Goal: Information Seeking & Learning: Learn about a topic

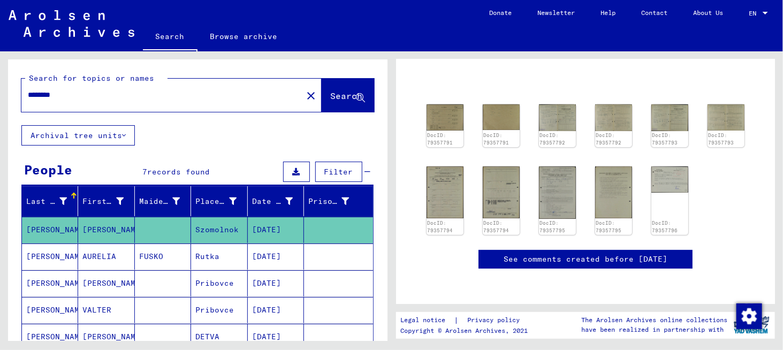
scroll to position [107, 0]
click at [434, 113] on img at bounding box center [445, 116] width 39 height 27
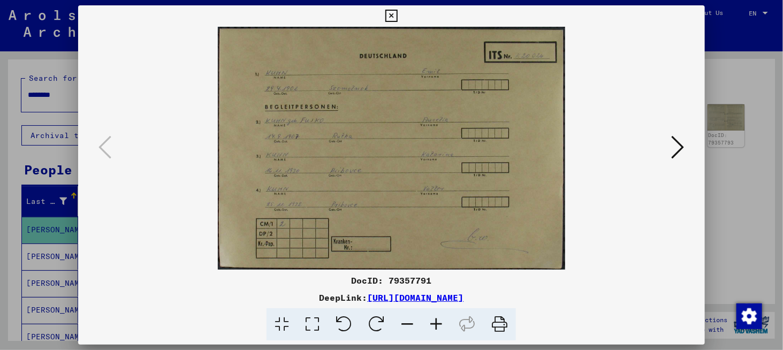
click at [454, 174] on img at bounding box center [392, 148] width 554 height 243
click at [446, 331] on icon at bounding box center [436, 324] width 29 height 33
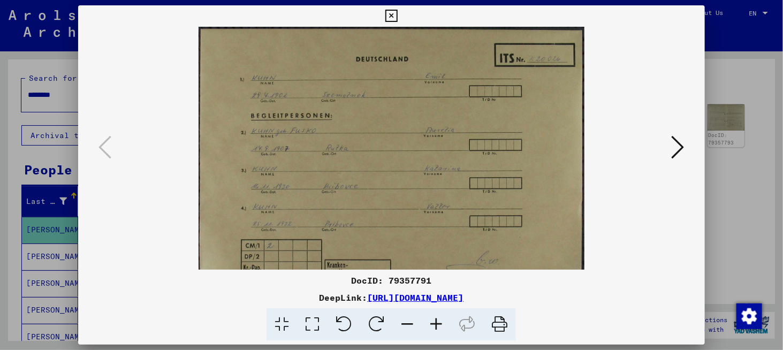
click at [446, 331] on icon at bounding box center [436, 324] width 29 height 33
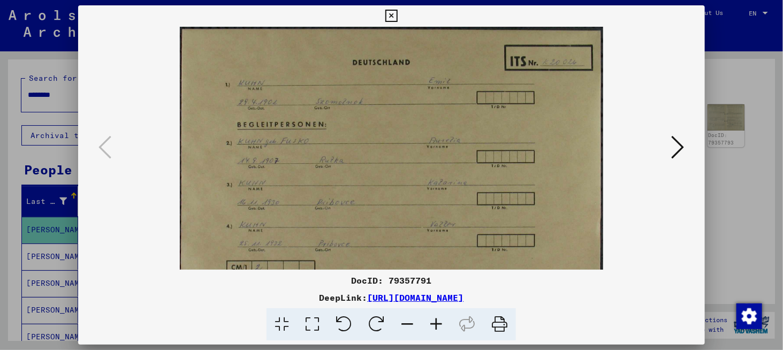
click at [446, 331] on icon at bounding box center [436, 324] width 29 height 33
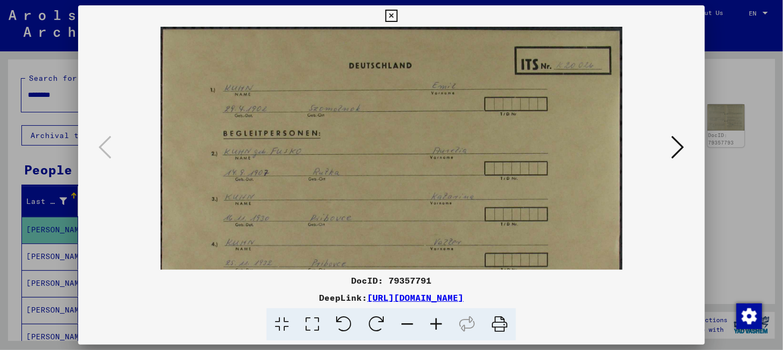
click at [446, 332] on icon at bounding box center [436, 324] width 29 height 33
click at [445, 332] on icon at bounding box center [436, 324] width 29 height 33
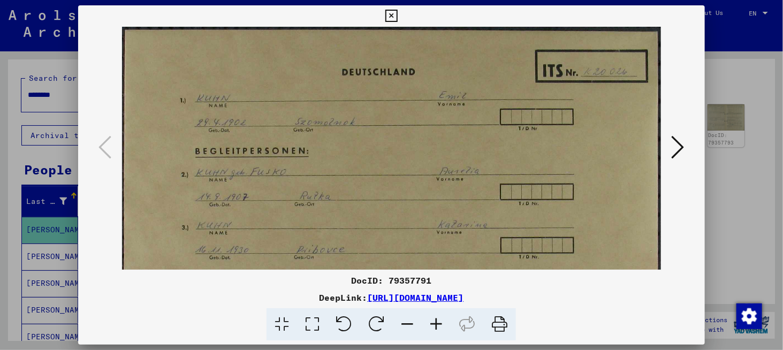
click at [444, 333] on icon at bounding box center [436, 324] width 29 height 33
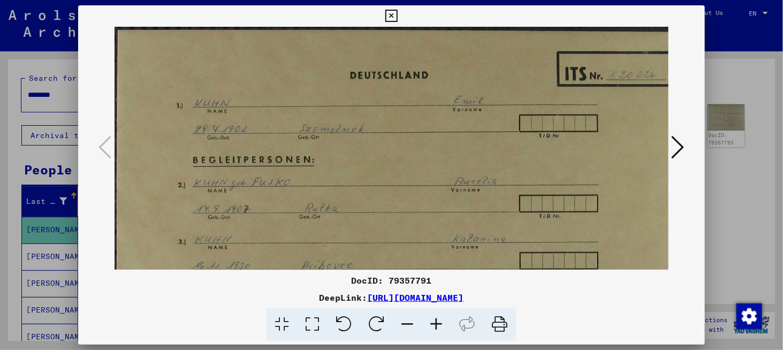
click at [444, 333] on icon at bounding box center [436, 324] width 29 height 33
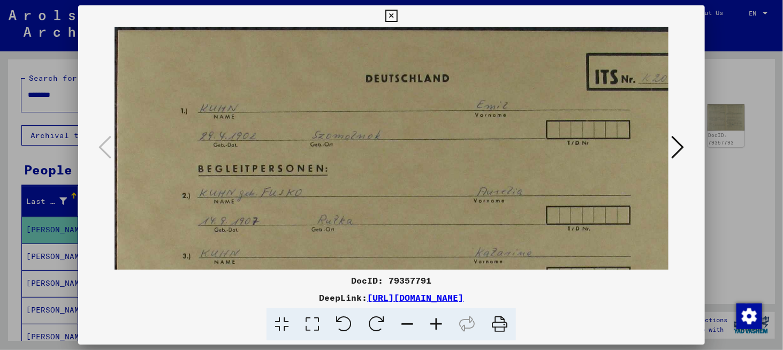
click at [443, 333] on icon at bounding box center [436, 324] width 29 height 33
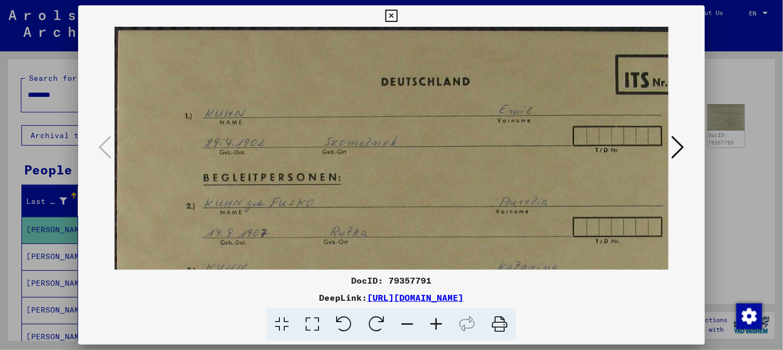
click at [443, 333] on icon at bounding box center [436, 324] width 29 height 33
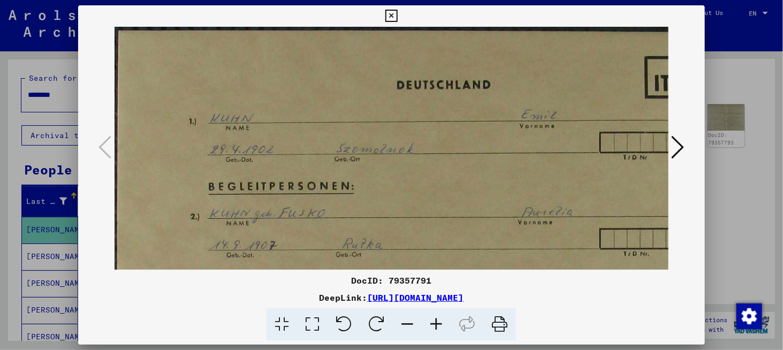
click at [442, 334] on icon at bounding box center [436, 324] width 29 height 33
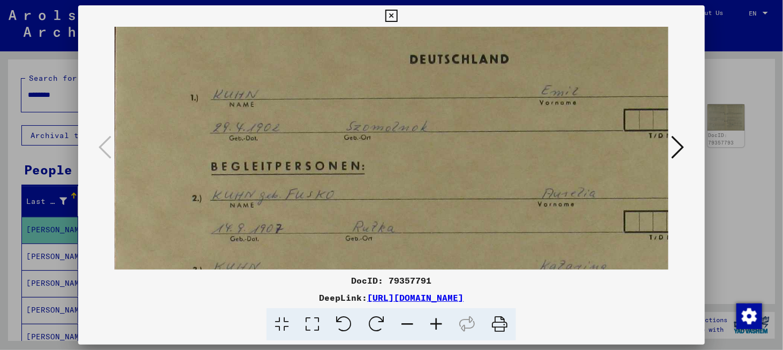
scroll to position [29, 3]
drag, startPoint x: 376, startPoint y: 197, endPoint x: 374, endPoint y: 169, distance: 28.0
click at [374, 169] on img at bounding box center [477, 252] width 730 height 511
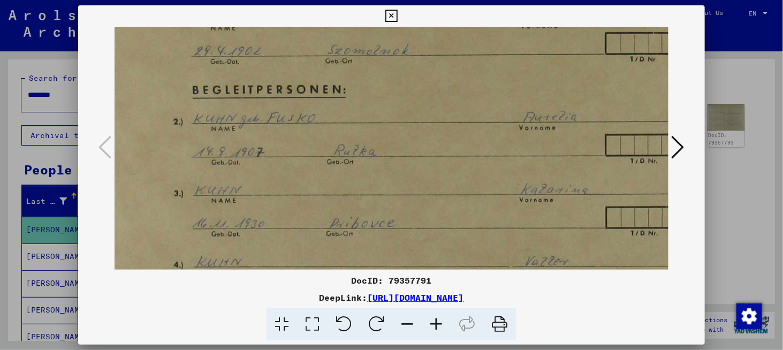
scroll to position [97, 23]
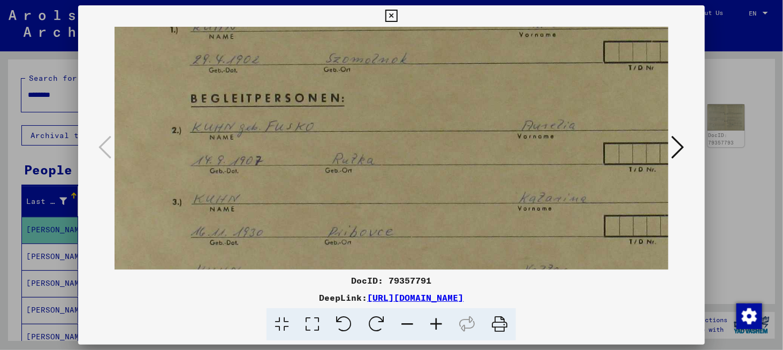
drag, startPoint x: 367, startPoint y: 208, endPoint x: 348, endPoint y: 141, distance: 69.5
click at [348, 141] on img at bounding box center [457, 185] width 730 height 511
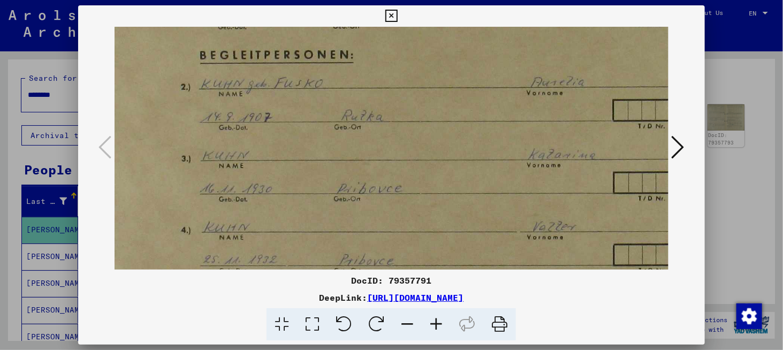
scroll to position [142, 13]
drag, startPoint x: 367, startPoint y: 193, endPoint x: 376, endPoint y: 153, distance: 40.5
click at [376, 153] on img at bounding box center [466, 140] width 730 height 511
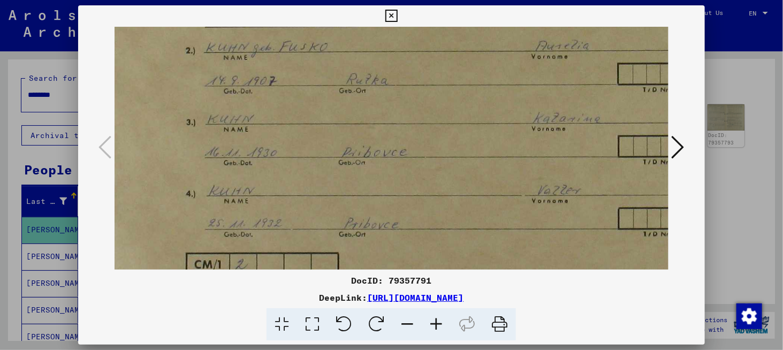
scroll to position [179, 9]
drag, startPoint x: 378, startPoint y: 210, endPoint x: 382, endPoint y: 175, distance: 35.6
click at [382, 175] on img at bounding box center [471, 102] width 730 height 511
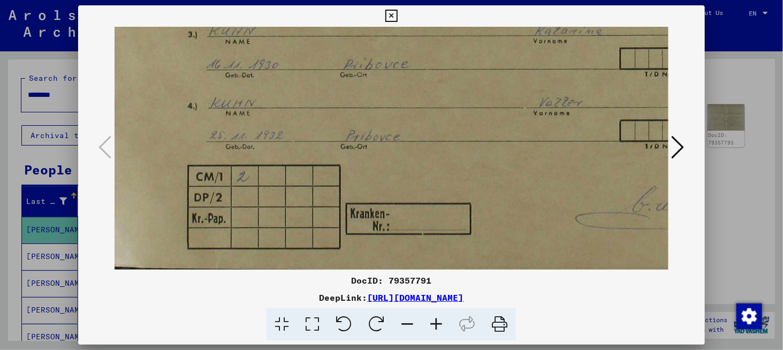
scroll to position [268, 9]
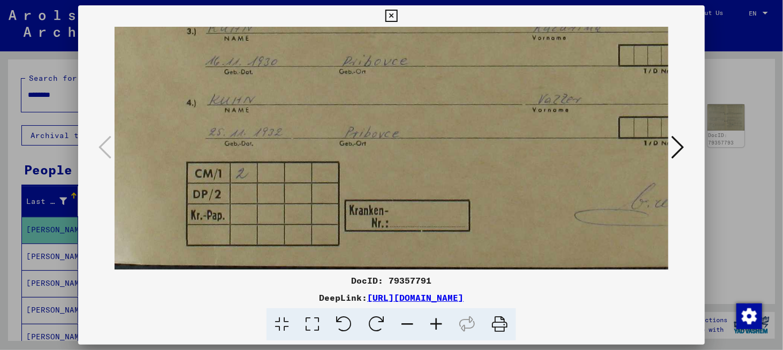
drag, startPoint x: 409, startPoint y: 239, endPoint x: 409, endPoint y: 146, distance: 93.2
click at [409, 146] on img at bounding box center [471, 14] width 730 height 511
click at [672, 141] on icon at bounding box center [678, 147] width 13 height 26
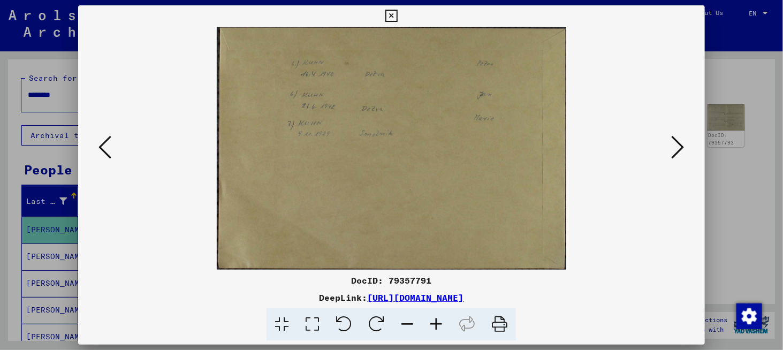
click at [676, 152] on icon at bounding box center [678, 147] width 13 height 26
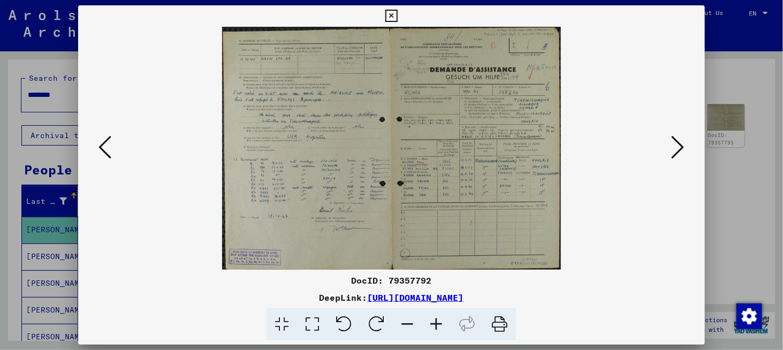
click at [449, 330] on icon at bounding box center [436, 324] width 29 height 33
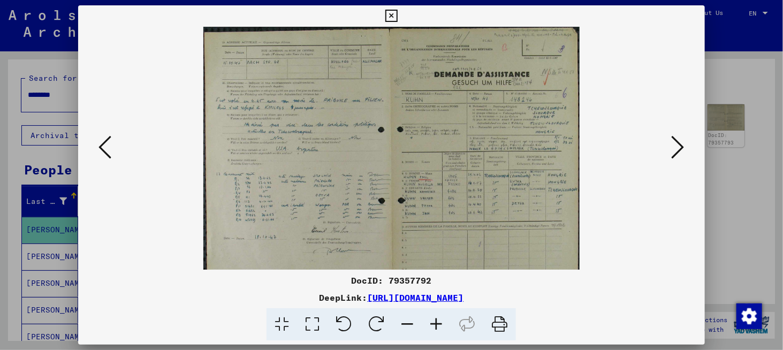
click at [449, 330] on icon at bounding box center [436, 324] width 29 height 33
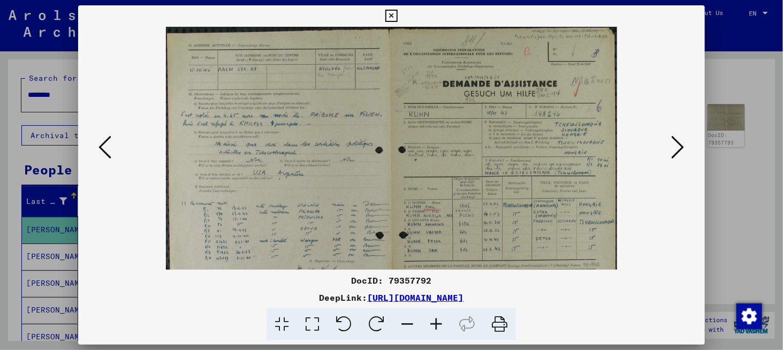
click at [449, 330] on icon at bounding box center [436, 324] width 29 height 33
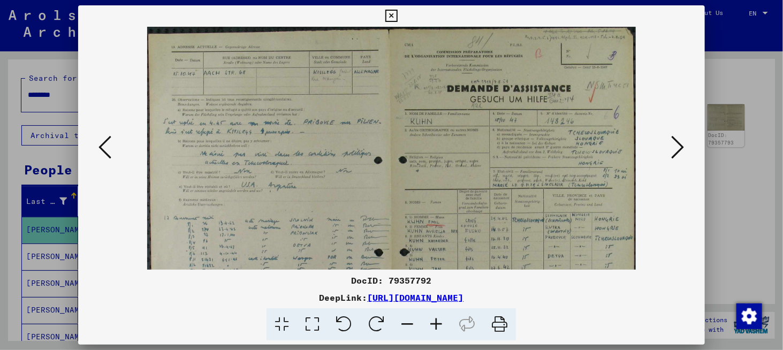
click at [449, 330] on icon at bounding box center [436, 324] width 29 height 33
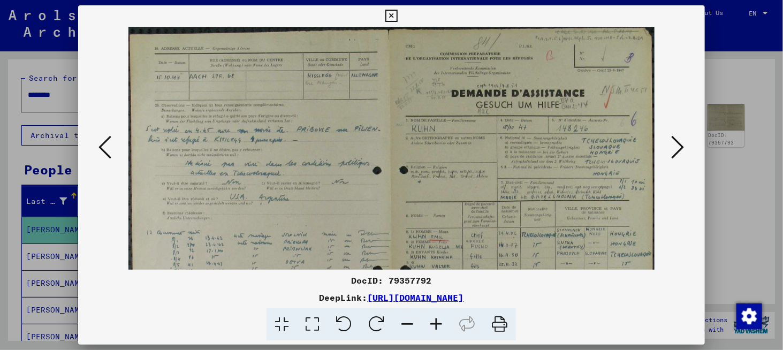
click at [449, 330] on icon at bounding box center [436, 324] width 29 height 33
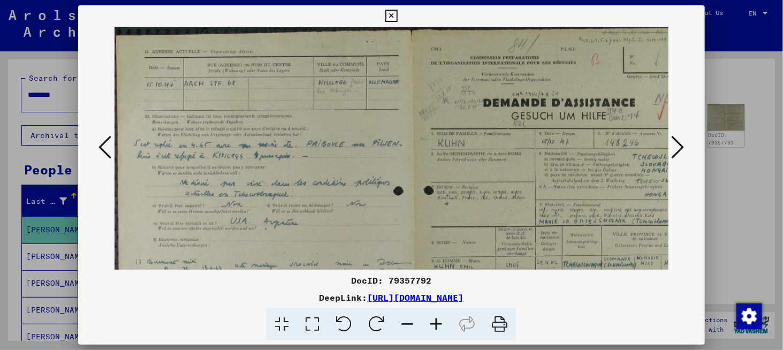
click at [449, 330] on icon at bounding box center [436, 324] width 29 height 33
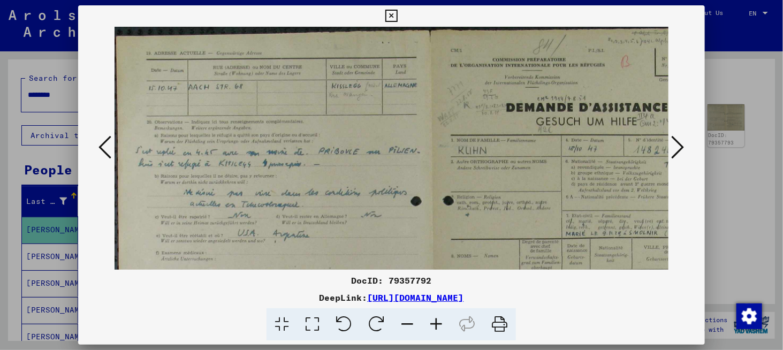
click at [449, 330] on icon at bounding box center [436, 324] width 29 height 33
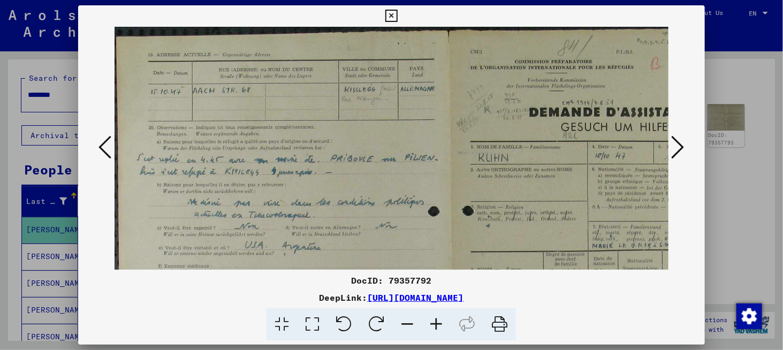
click at [449, 330] on icon at bounding box center [436, 324] width 29 height 33
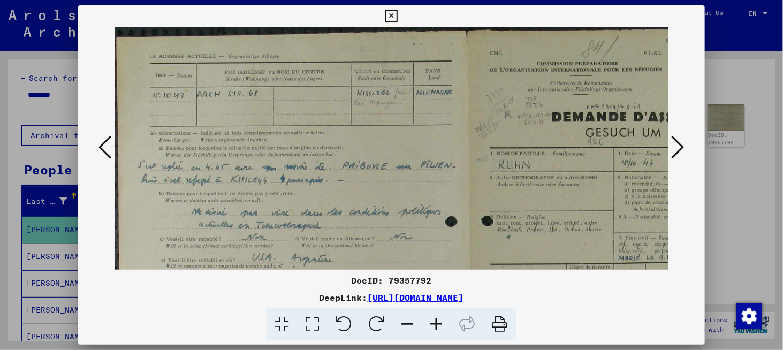
click at [448, 330] on icon at bounding box center [436, 324] width 29 height 33
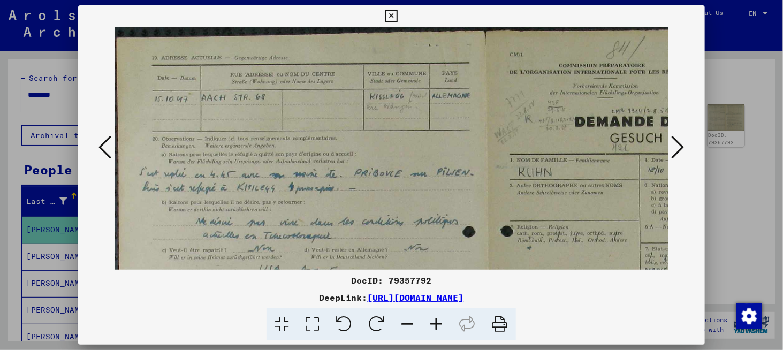
click at [448, 330] on icon at bounding box center [436, 324] width 29 height 33
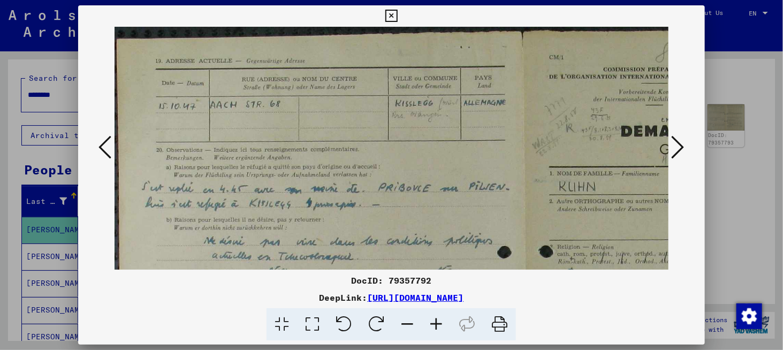
click at [448, 330] on icon at bounding box center [436, 324] width 29 height 33
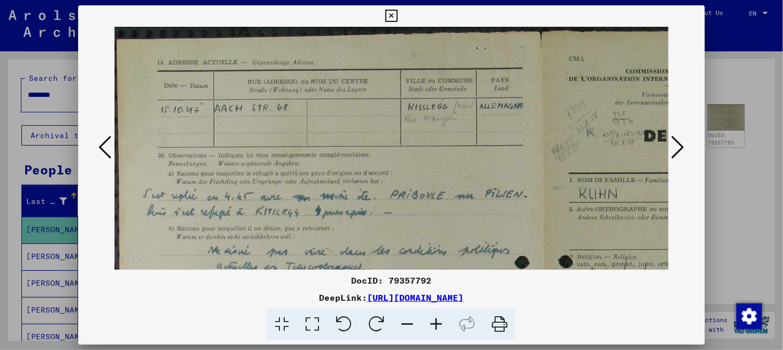
click at [448, 330] on icon at bounding box center [436, 324] width 29 height 33
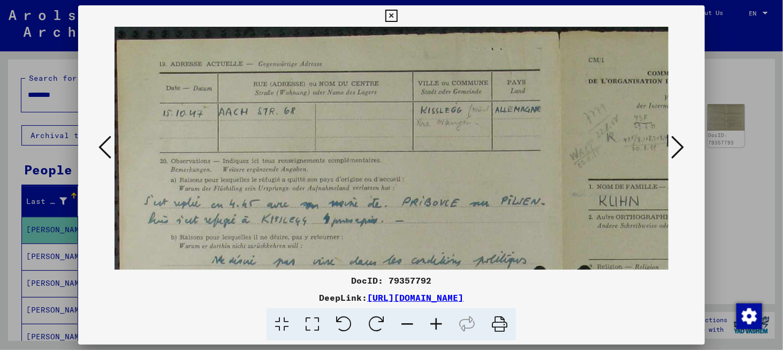
click at [448, 330] on icon at bounding box center [436, 324] width 29 height 33
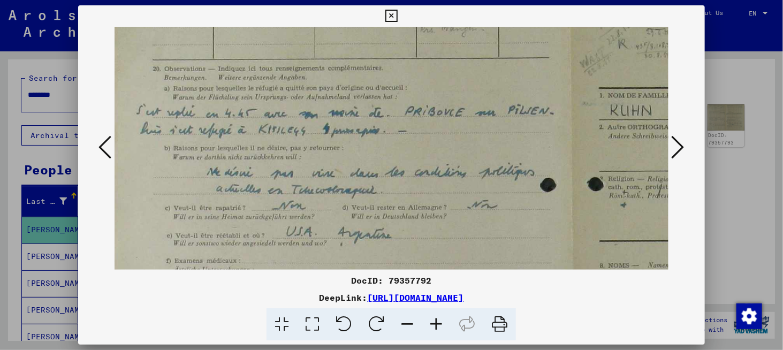
drag, startPoint x: 411, startPoint y: 203, endPoint x: 403, endPoint y: 102, distance: 101.0
click at [403, 101] on img at bounding box center [573, 265] width 937 height 672
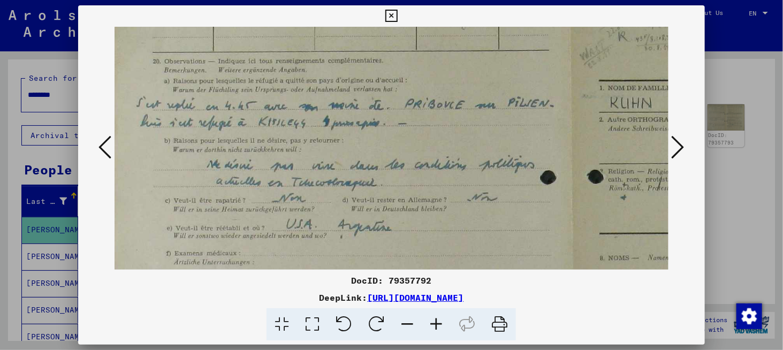
click at [404, 180] on img at bounding box center [573, 257] width 937 height 672
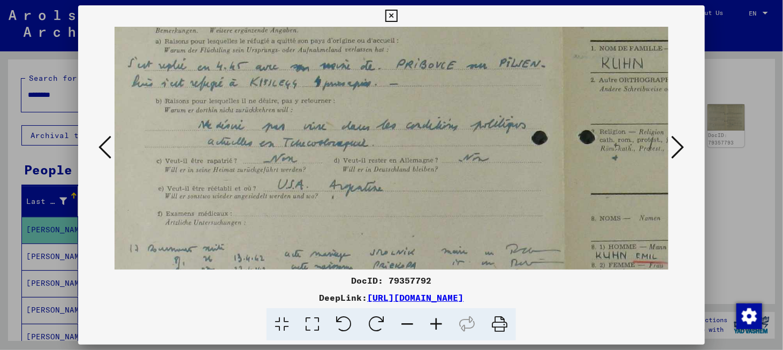
drag, startPoint x: 403, startPoint y: 141, endPoint x: 394, endPoint y: 107, distance: 35.8
click at [394, 102] on img at bounding box center [565, 218] width 937 height 672
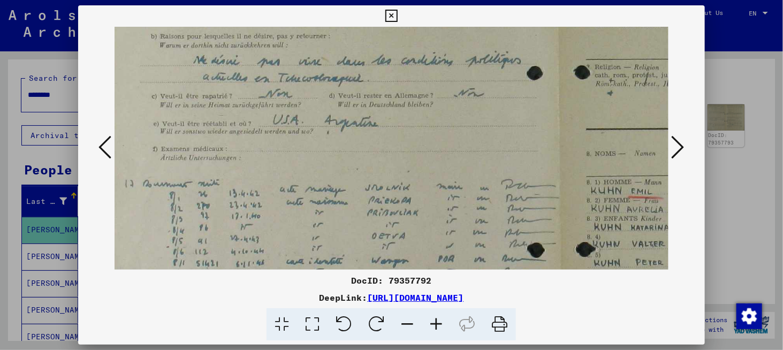
drag, startPoint x: 401, startPoint y: 199, endPoint x: 396, endPoint y: 135, distance: 63.9
click at [396, 137] on img at bounding box center [560, 153] width 937 height 672
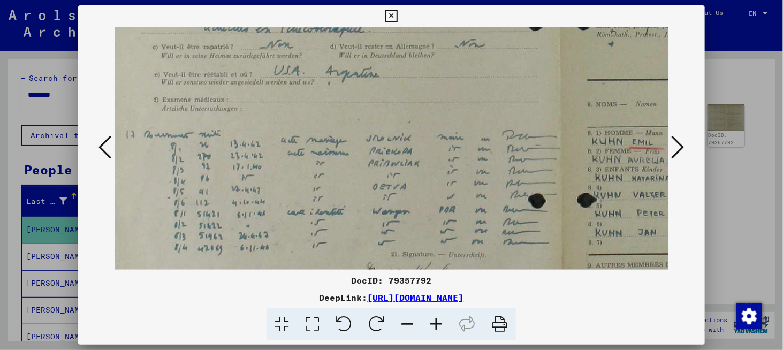
drag, startPoint x: 394, startPoint y: 208, endPoint x: 393, endPoint y: 142, distance: 65.9
click at [393, 146] on img at bounding box center [561, 104] width 937 height 672
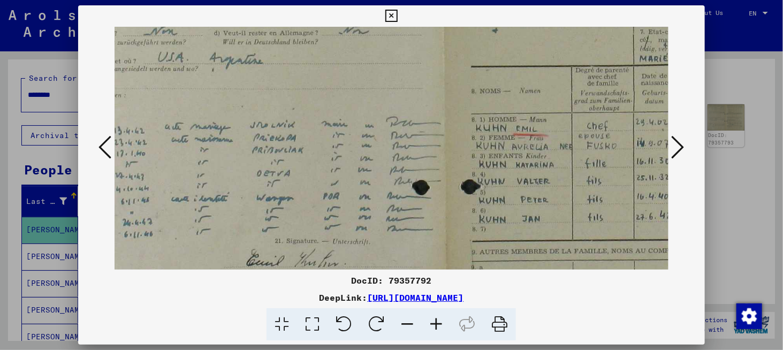
scroll to position [272, 139]
drag, startPoint x: 457, startPoint y: 203, endPoint x: 343, endPoint y: 203, distance: 113.5
click at [343, 203] on img at bounding box center [443, 91] width 937 height 672
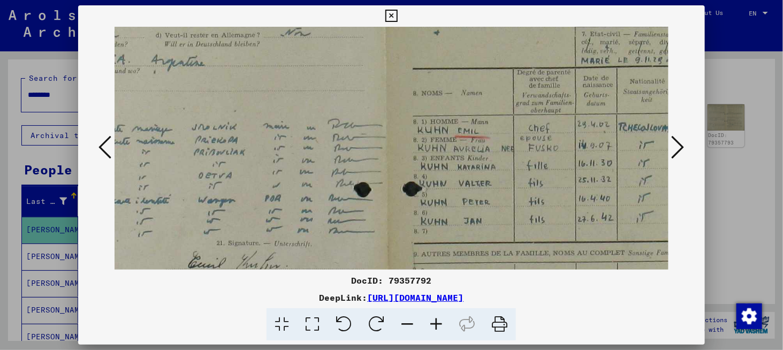
scroll to position [270, 198]
drag, startPoint x: 485, startPoint y: 234, endPoint x: 429, endPoint y: 236, distance: 55.7
click at [429, 236] on img at bounding box center [385, 92] width 937 height 672
click at [672, 148] on icon at bounding box center [678, 147] width 13 height 26
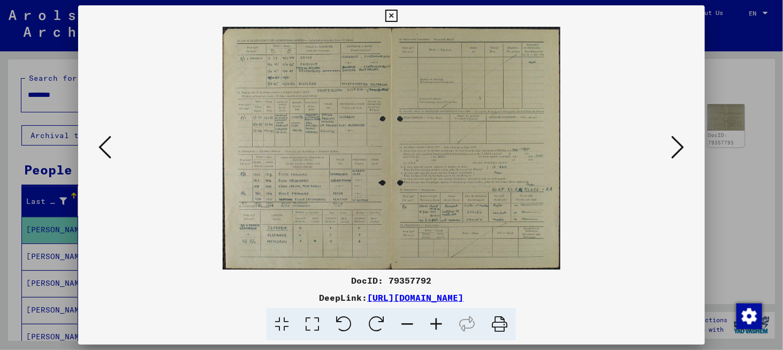
scroll to position [0, 0]
click at [741, 208] on div at bounding box center [391, 175] width 783 height 350
